Goal: Check status: Check status

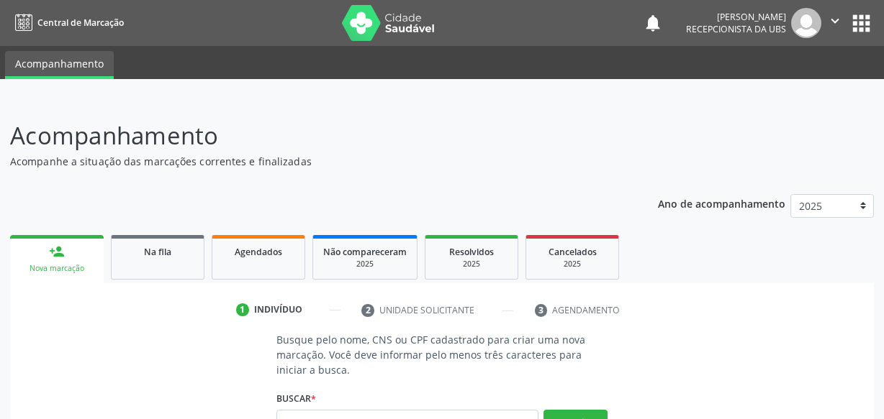
scroll to position [170, 0]
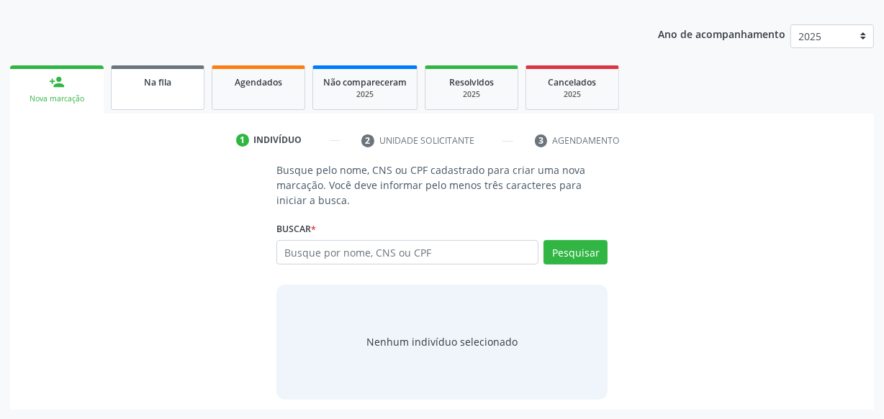
click at [165, 81] on span "Na fila" at bounding box center [157, 82] width 27 height 12
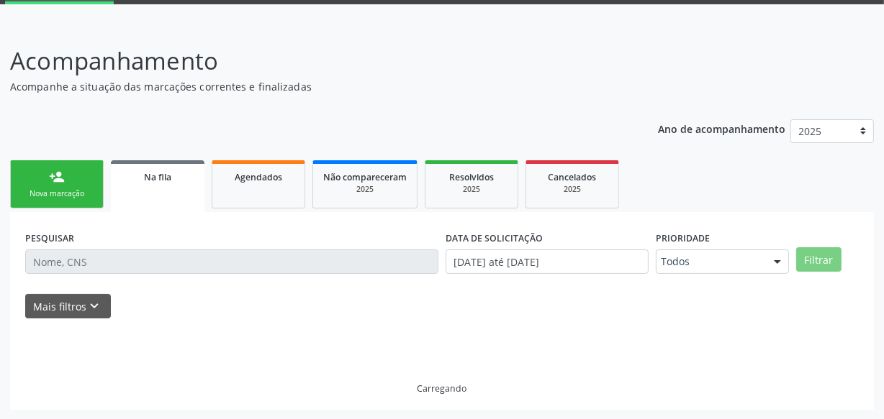
scroll to position [90, 0]
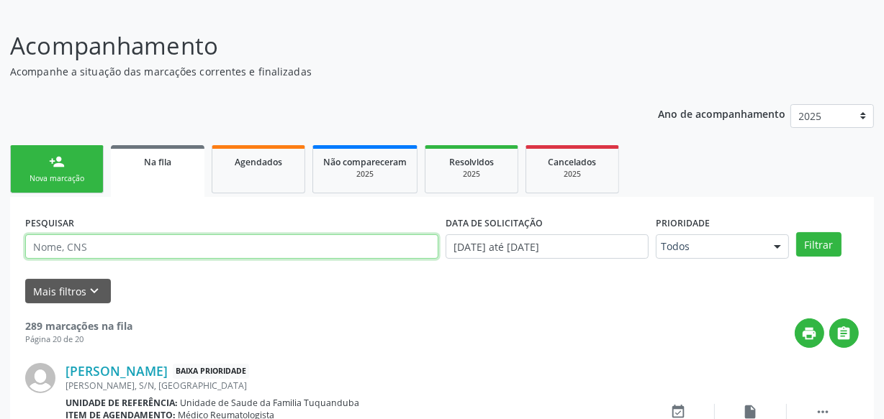
click at [128, 252] on input "text" at bounding box center [231, 247] width 413 height 24
type input "Valeria"
click at [796, 232] on button "Filtrar" at bounding box center [818, 244] width 45 height 24
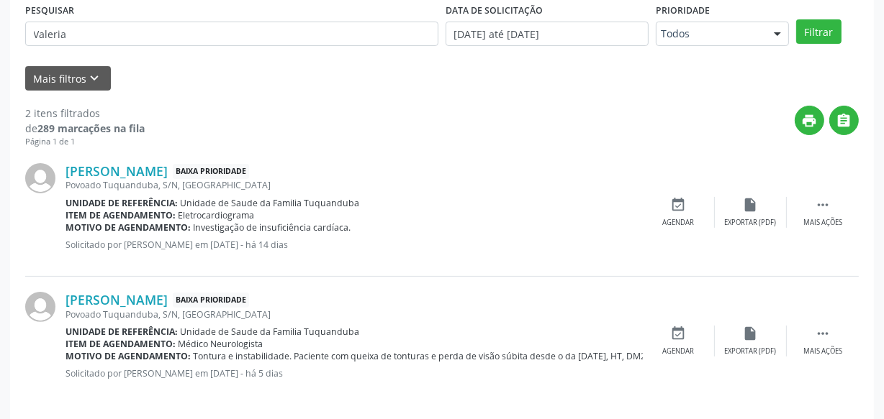
scroll to position [313, 0]
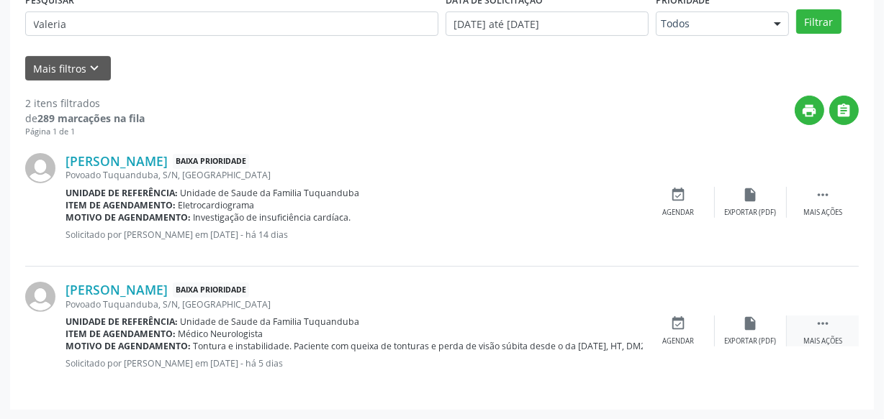
click at [832, 324] on div " Mais ações" at bounding box center [822, 331] width 72 height 31
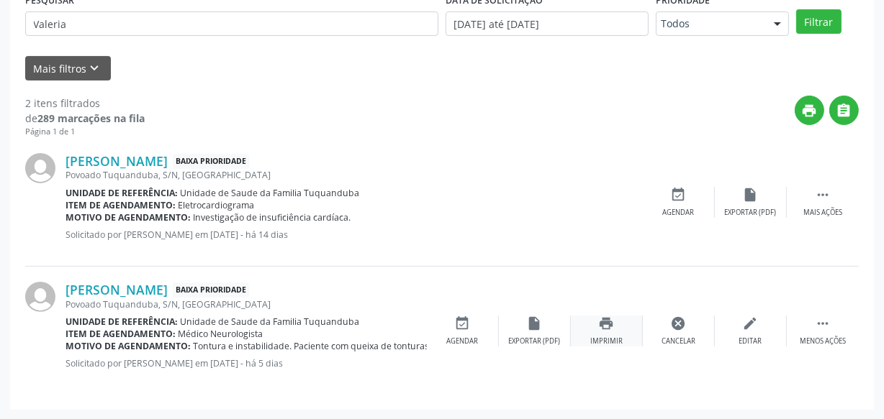
click at [591, 322] on div "print Imprimir" at bounding box center [607, 331] width 72 height 31
click at [599, 333] on div "print Imprimir" at bounding box center [607, 331] width 72 height 31
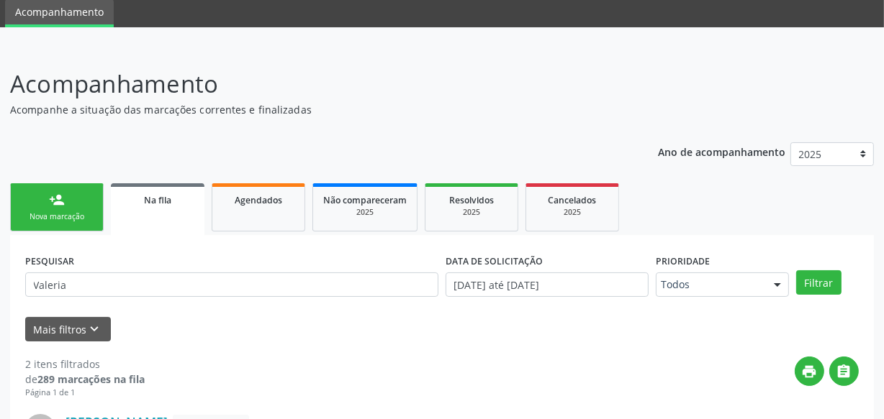
scroll to position [51, 0]
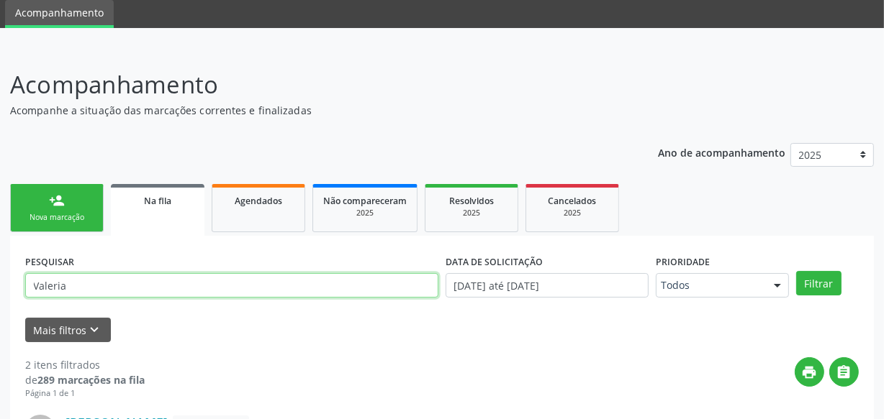
drag, startPoint x: 373, startPoint y: 288, endPoint x: 26, endPoint y: 283, distance: 346.8
click at [26, 283] on input "Valeria" at bounding box center [231, 285] width 413 height 24
click at [796, 271] on button "Filtrar" at bounding box center [818, 283] width 45 height 24
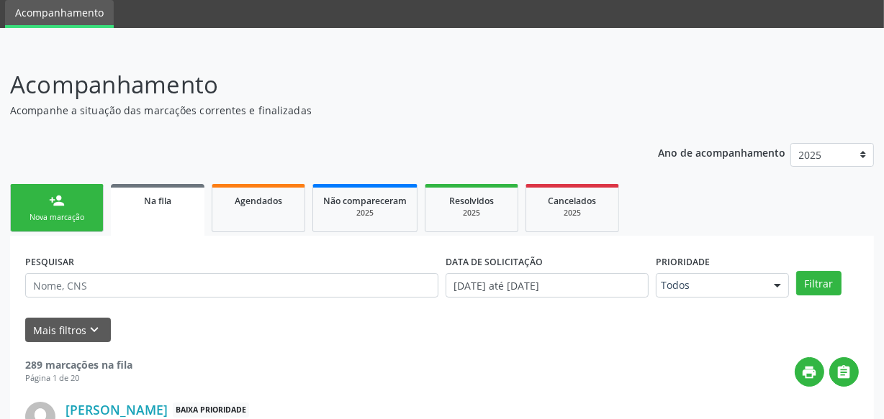
click at [61, 206] on div "person_add" at bounding box center [57, 201] width 16 height 16
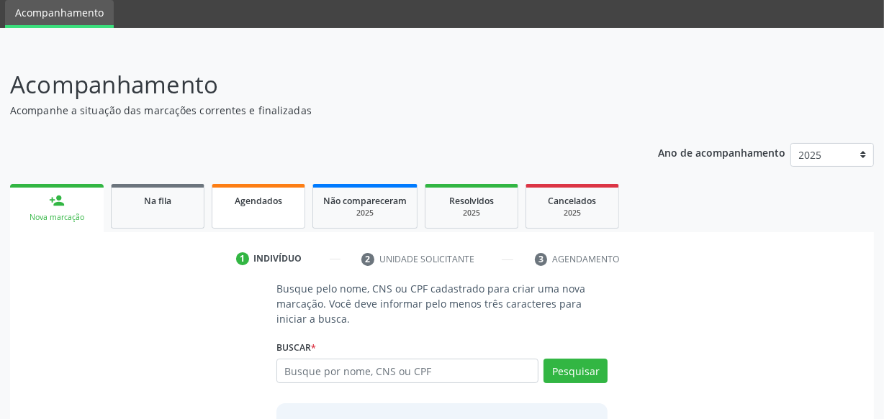
click at [274, 222] on link "Agendados" at bounding box center [259, 206] width 94 height 45
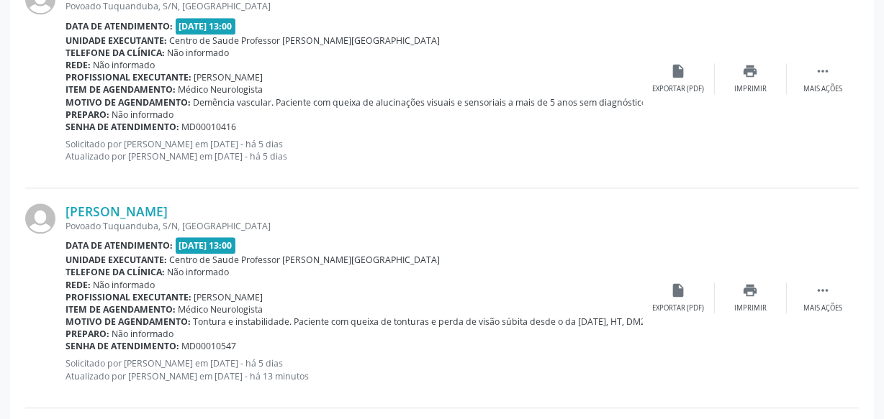
scroll to position [3152, 0]
